Goal: Task Accomplishment & Management: Manage account settings

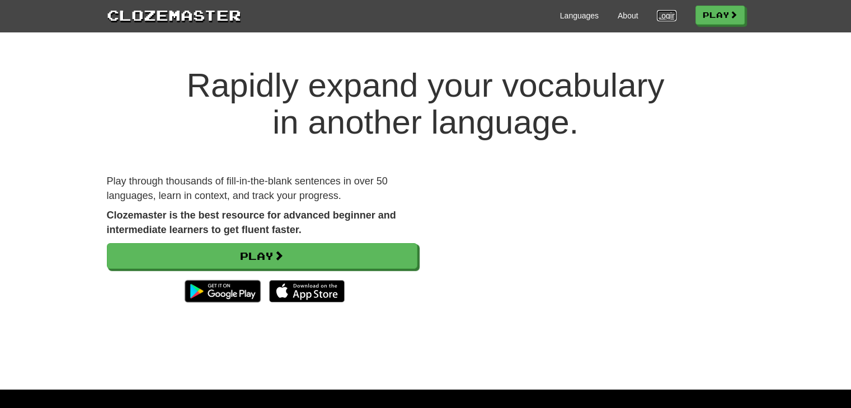
click at [664, 16] on link "Login" at bounding box center [666, 15] width 19 height 11
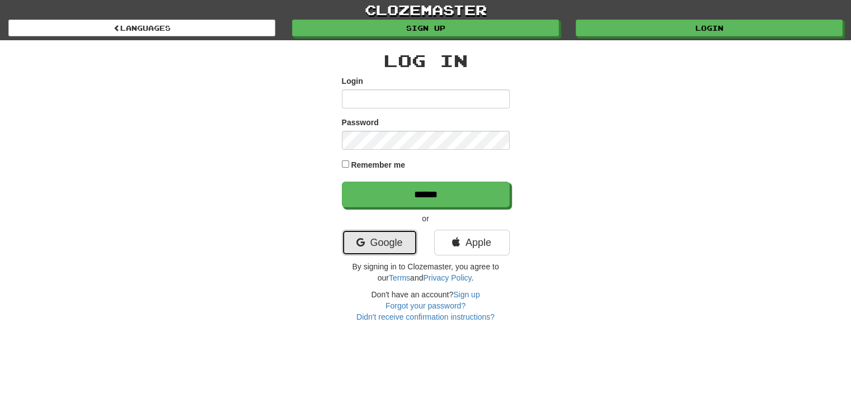
click at [388, 245] on link "Google" at bounding box center [380, 243] width 76 height 26
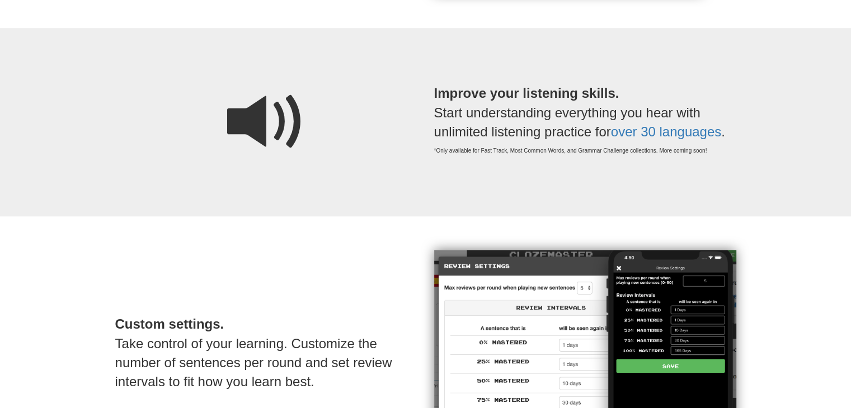
scroll to position [962, 0]
